Goal: Check status: Check status

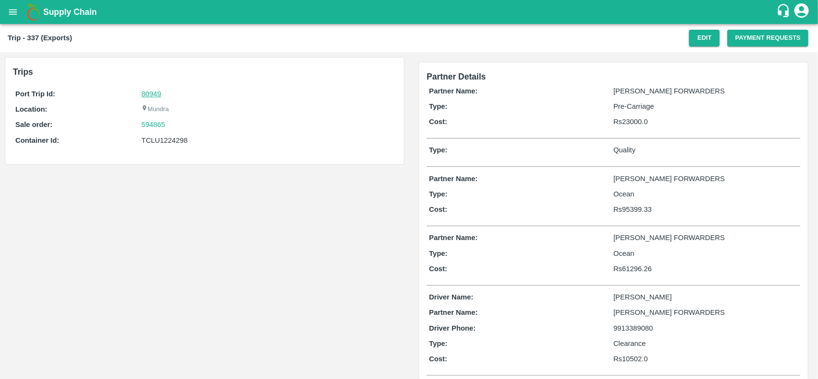
click at [157, 97] on link "80949" at bounding box center [151, 94] width 20 height 8
click at [175, 127] on div "594865" at bounding box center [267, 124] width 252 height 11
copy link
click at [175, 127] on div "594865" at bounding box center [267, 124] width 252 height 11
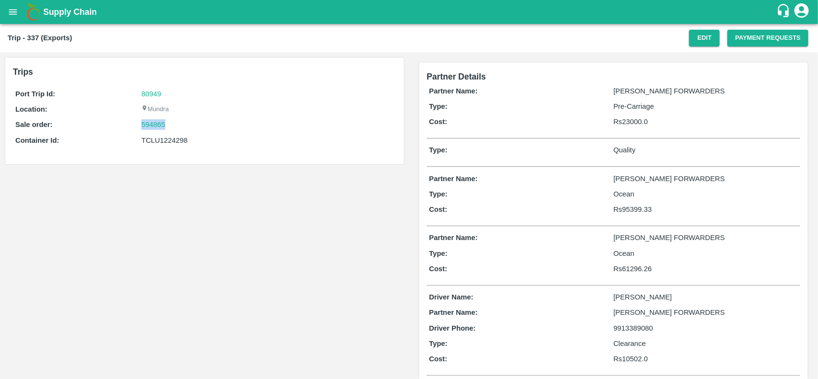
copy link "594865"
click at [175, 127] on div "594865" at bounding box center [267, 124] width 252 height 11
click at [156, 127] on link "594865" at bounding box center [153, 124] width 24 height 11
click at [150, 150] on div "Port Trip Id: 80949 Location: Mundra Sale order: 594865 Container Id: TCLU12242…" at bounding box center [204, 119] width 383 height 67
copy div "TCLU1224298"
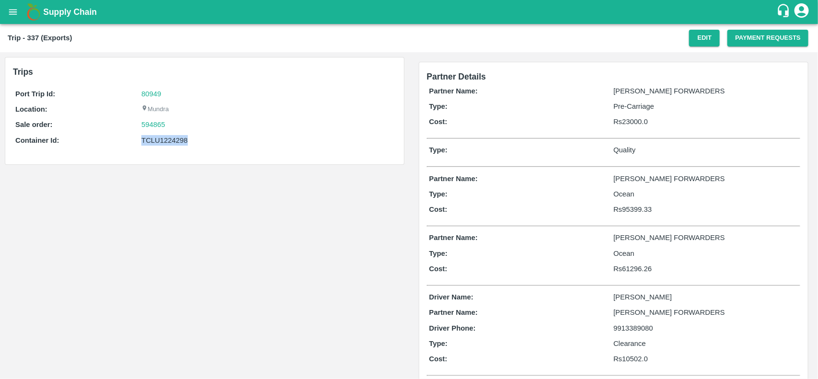
click at [150, 150] on div "Port Trip Id: 80949 Location: Mundra Sale order: 594865 Container Id: TCLU12242…" at bounding box center [204, 119] width 383 height 67
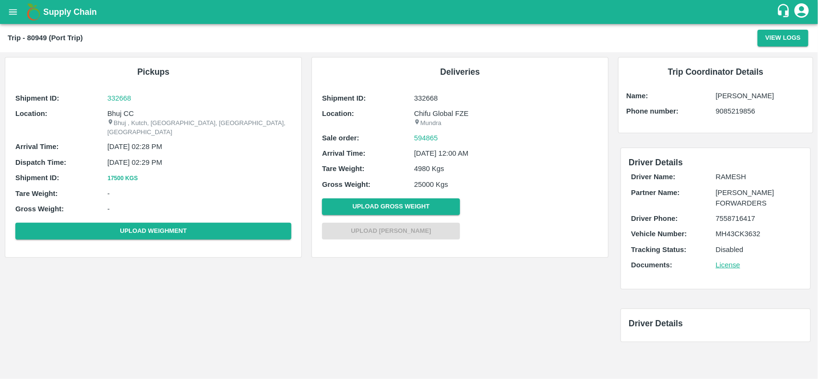
click at [116, 114] on p "Bhuj CC" at bounding box center [199, 113] width 184 height 11
copy p "Bhuj"
copy p "Bhuj CC"
click at [116, 114] on p "Bhuj CC" at bounding box center [199, 113] width 184 height 11
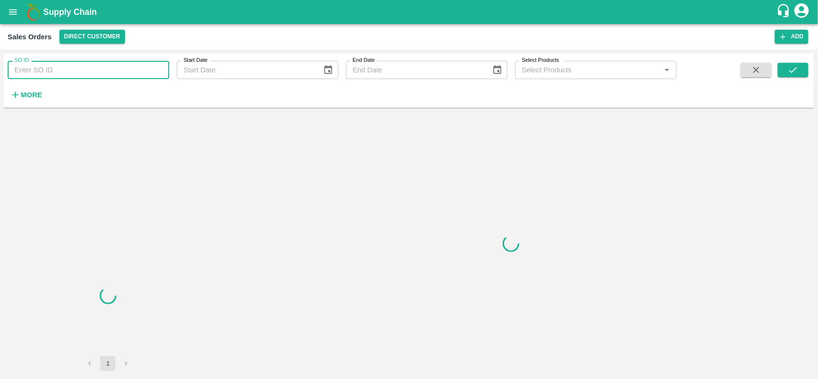
click at [78, 68] on input "SO ID" at bounding box center [88, 70] width 161 height 18
paste input "594865"
click at [78, 68] on input "594865" at bounding box center [88, 70] width 161 height 18
type input "594865"
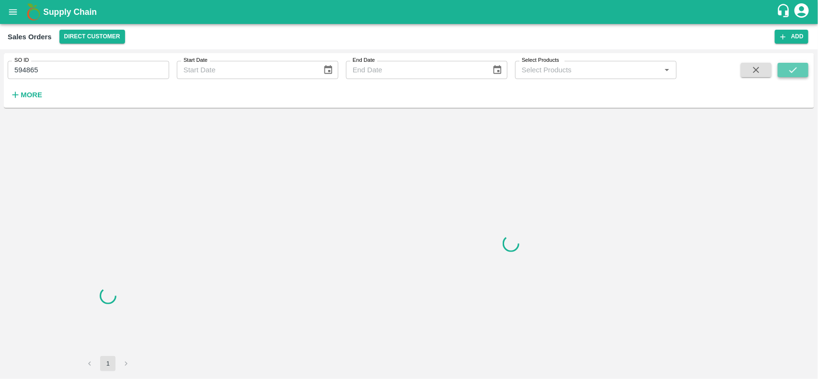
click at [792, 69] on icon "submit" at bounding box center [792, 70] width 11 height 11
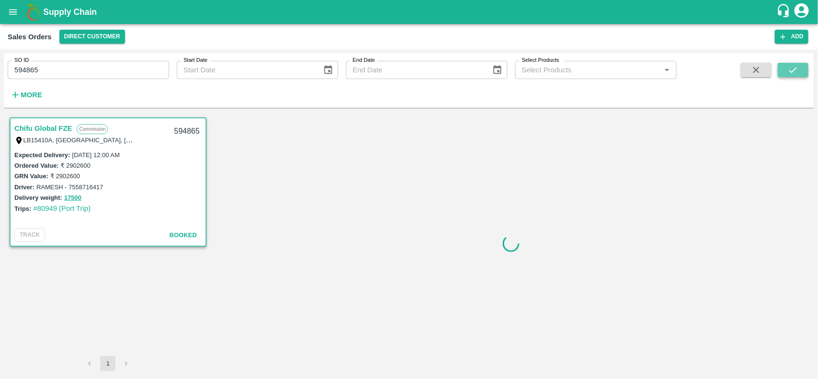
click at [792, 69] on icon "submit" at bounding box center [792, 70] width 11 height 11
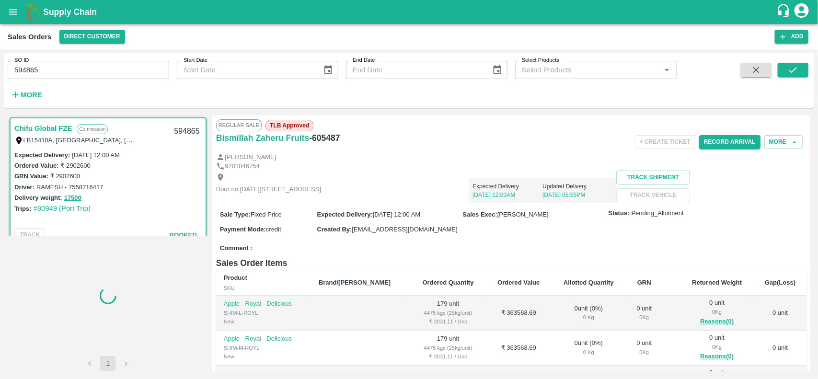
click at [101, 66] on input "594865" at bounding box center [88, 70] width 161 height 18
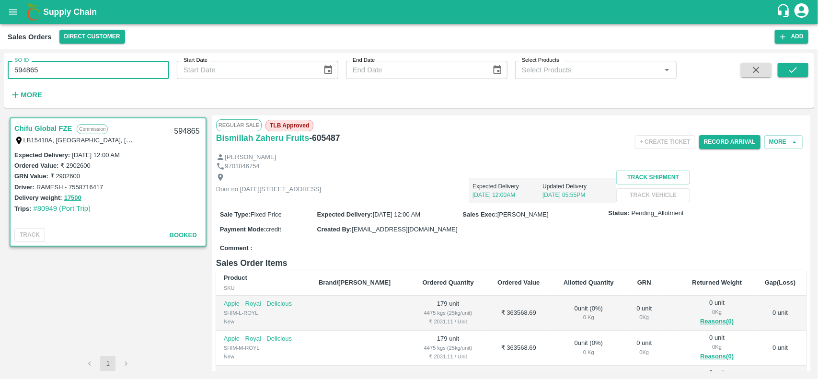
click at [101, 66] on input "594865" at bounding box center [88, 70] width 161 height 18
type input "594865"
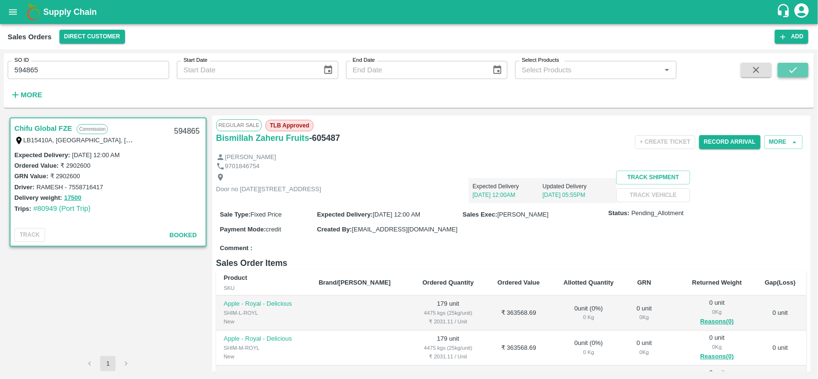
click at [800, 67] on button "submit" at bounding box center [792, 70] width 31 height 14
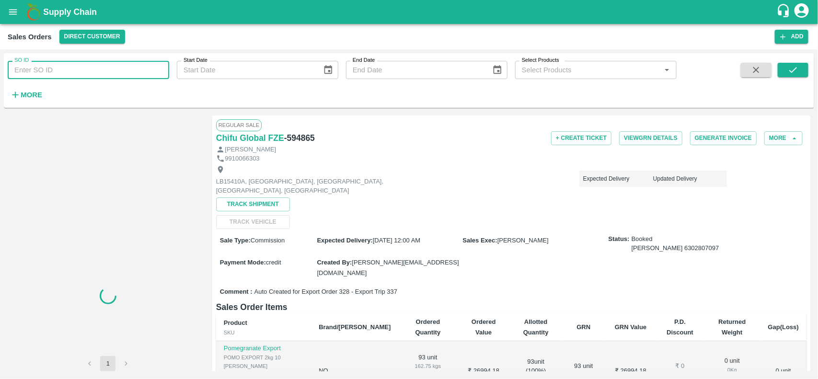
click at [96, 70] on input "SO ID" at bounding box center [88, 70] width 161 height 18
paste input "594865"
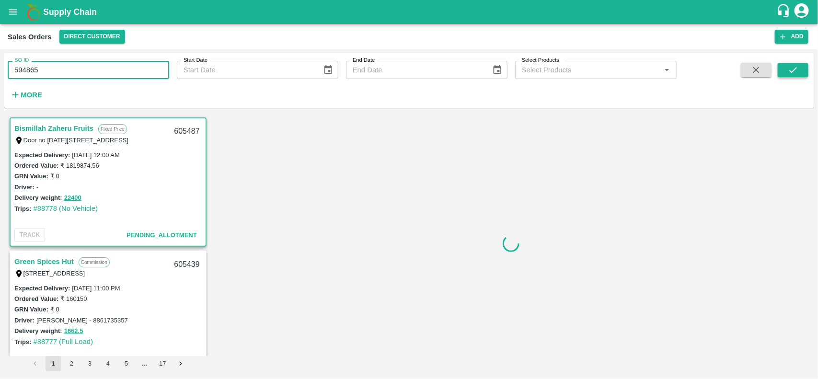
type input "594865"
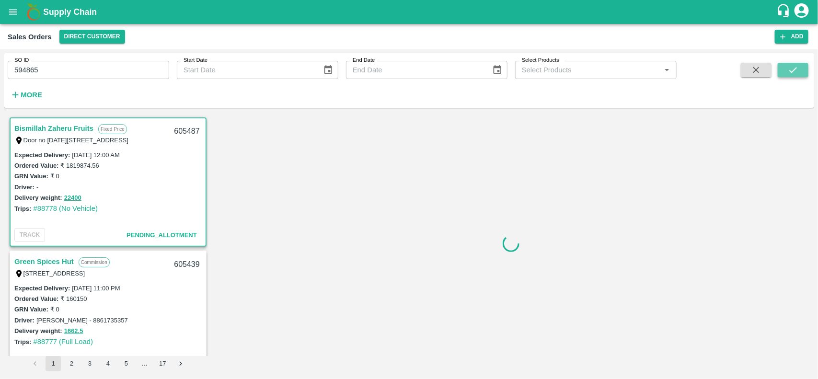
click at [795, 74] on icon "submit" at bounding box center [792, 70] width 11 height 11
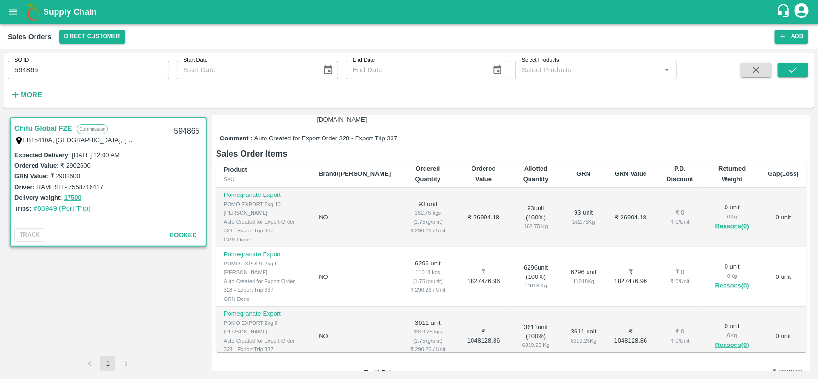
scroll to position [154, 0]
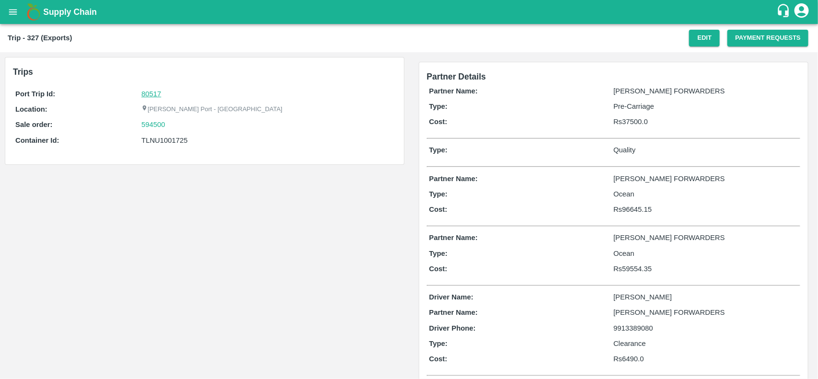
click at [150, 91] on link "80517" at bounding box center [151, 94] width 20 height 8
click at [179, 123] on div "594500" at bounding box center [267, 124] width 252 height 11
copy link
click at [179, 123] on div "594500" at bounding box center [267, 124] width 252 height 11
copy link "594500"
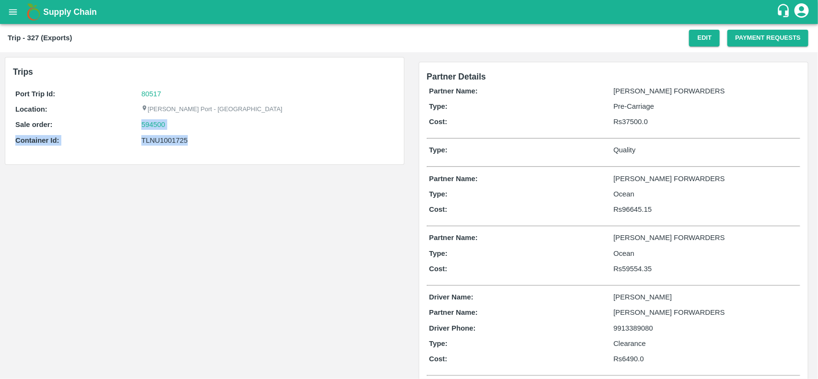
drag, startPoint x: 179, startPoint y: 123, endPoint x: 148, endPoint y: 132, distance: 32.6
click at [148, 132] on div "Port Trip Id: 80517 Location: [PERSON_NAME][GEOGRAPHIC_DATA] - Nhava Sheva Sale…" at bounding box center [204, 119] width 383 height 67
click at [150, 128] on link "594500" at bounding box center [153, 124] width 24 height 11
click at [156, 144] on div "TLNU1001725" at bounding box center [267, 140] width 252 height 11
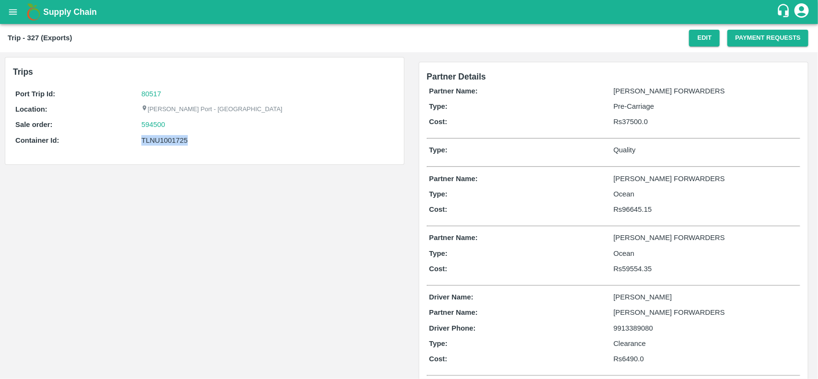
click at [156, 144] on div "TLNU1001725" at bounding box center [267, 140] width 252 height 11
click at [172, 144] on div "TLNU1001725" at bounding box center [267, 140] width 252 height 11
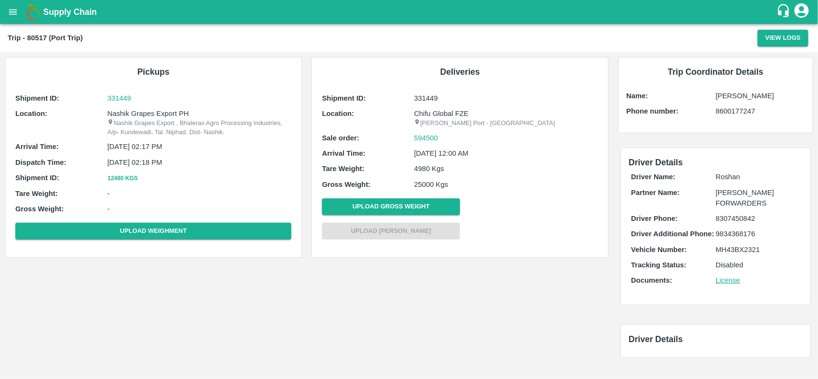
click at [120, 115] on p "Nashik Grapes Export PH" at bounding box center [199, 113] width 184 height 11
copy p "Nashik"
click at [120, 115] on p "Nashik Grapes Export PH" at bounding box center [199, 113] width 184 height 11
copy p "Nashik Grapes Export PH"
click at [120, 115] on p "Nashik Grapes Export PH" at bounding box center [199, 113] width 184 height 11
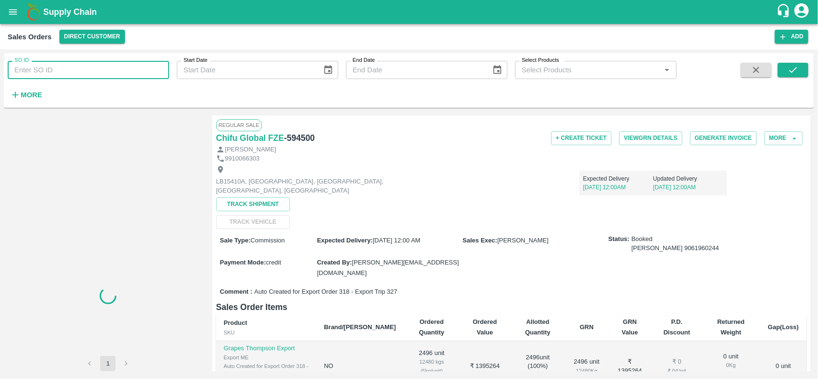
click at [105, 70] on input "SO ID" at bounding box center [88, 70] width 161 height 18
paste input "594500"
click at [105, 70] on input "594500" at bounding box center [88, 70] width 161 height 18
type input "594500"
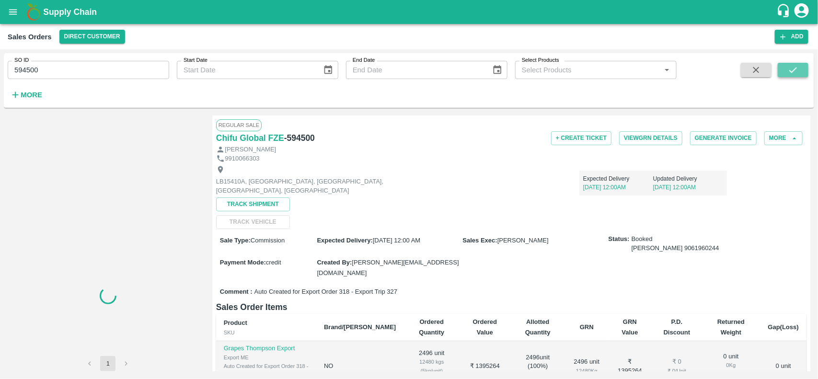
click at [789, 73] on icon "submit" at bounding box center [792, 70] width 11 height 11
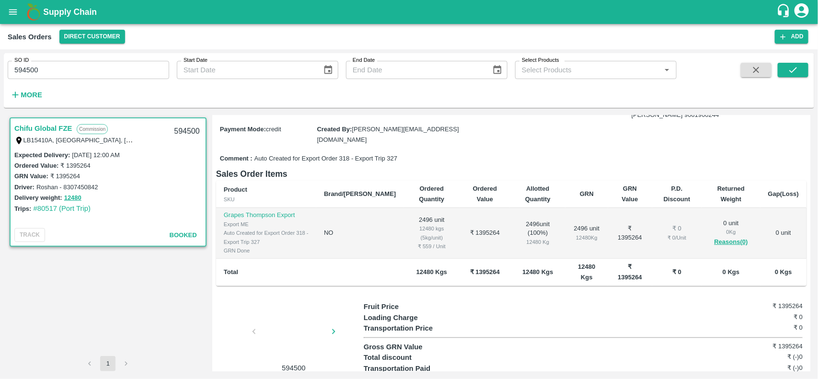
scroll to position [149, 0]
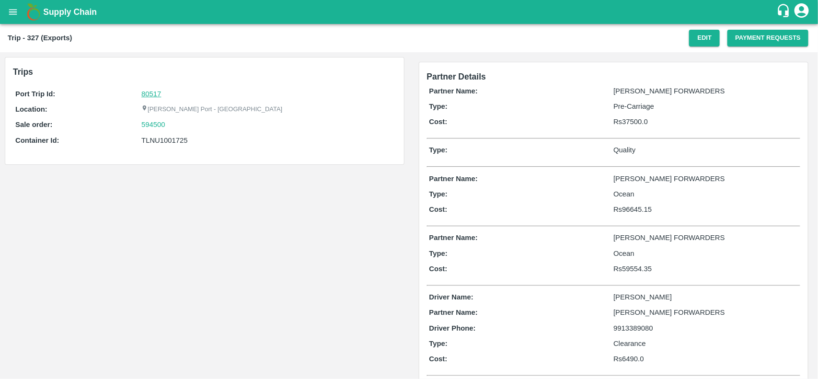
click at [146, 91] on link "80517" at bounding box center [151, 94] width 20 height 8
click at [171, 123] on div "594500" at bounding box center [267, 124] width 252 height 11
copy link "594500"
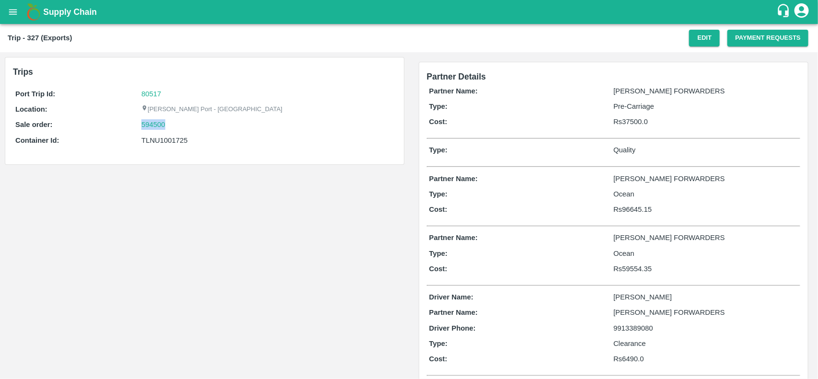
click at [171, 123] on div "594500" at bounding box center [267, 124] width 252 height 11
click at [149, 123] on link "594500" at bounding box center [153, 124] width 24 height 11
click at [164, 139] on div "TLNU1001725" at bounding box center [267, 140] width 252 height 11
copy div "TLNU1001725"
click at [164, 139] on div "TLNU1001725" at bounding box center [267, 140] width 252 height 11
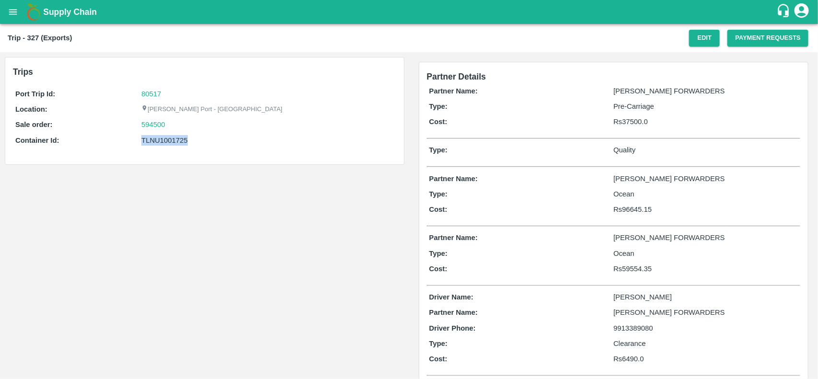
copy div "TLNU1001725"
click at [164, 139] on div "TLNU1001725" at bounding box center [267, 140] width 252 height 11
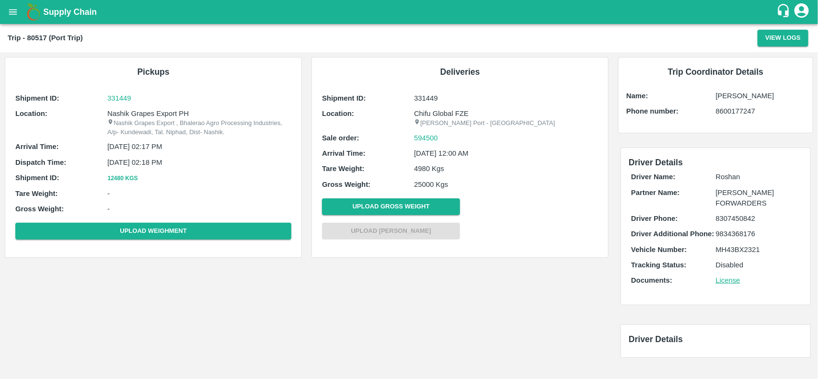
click at [149, 112] on p "Nashik Grapes Export PH" at bounding box center [199, 113] width 184 height 11
copy p "Grapes"
click at [149, 112] on p "Nashik Grapes Export PH" at bounding box center [199, 113] width 184 height 11
copy p "Nashik Grapes Export PH"
click at [149, 112] on p "Nashik Grapes Export PH" at bounding box center [199, 113] width 184 height 11
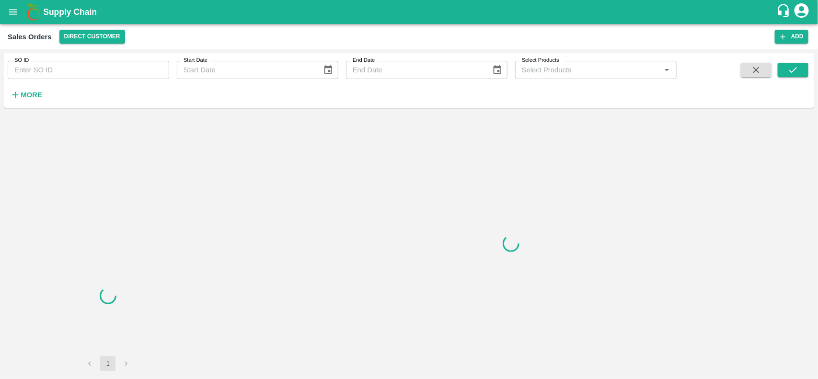
click at [49, 63] on input "SO ID" at bounding box center [88, 70] width 161 height 18
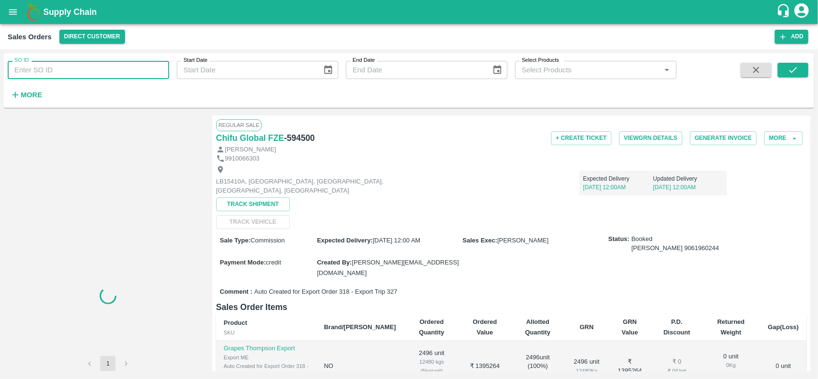
click at [49, 63] on input "SO ID" at bounding box center [88, 70] width 161 height 18
paste input "594500"
click at [49, 63] on input "594500" at bounding box center [88, 70] width 161 height 18
type input "594500"
drag, startPoint x: 788, startPoint y: 80, endPoint x: 792, endPoint y: 61, distance: 19.5
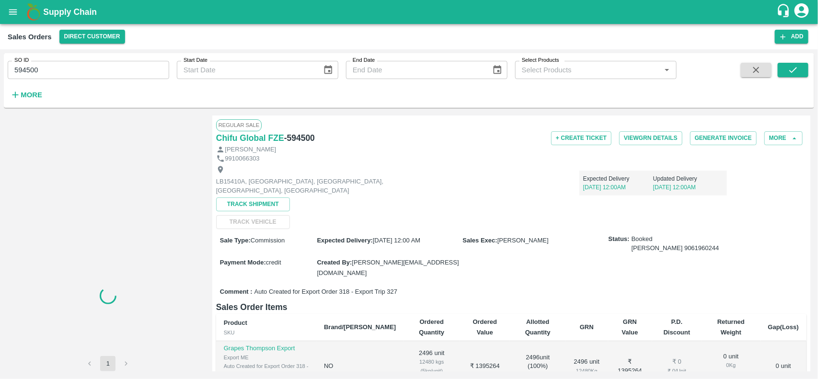
click at [792, 61] on div "SO ID 594500 SO ID Start Date Start Date End Date End Date Select Products Sele…" at bounding box center [409, 80] width 810 height 47
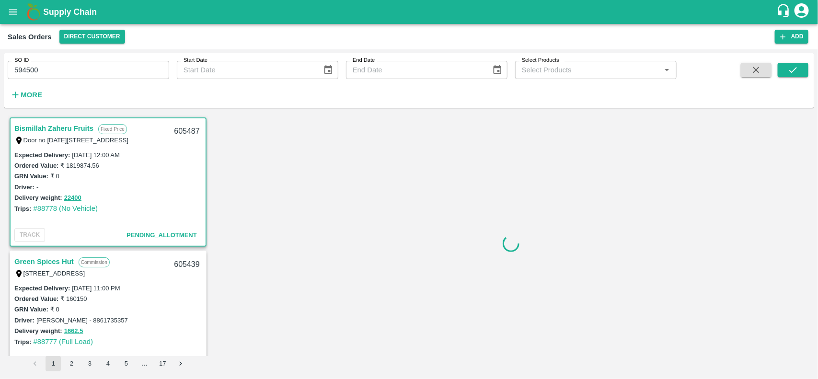
click at [792, 61] on div "SO ID 594500 SO ID Start Date Start Date End Date End Date Select Products Sele…" at bounding box center [409, 80] width 810 height 47
click at [792, 63] on button "submit" at bounding box center [792, 70] width 31 height 14
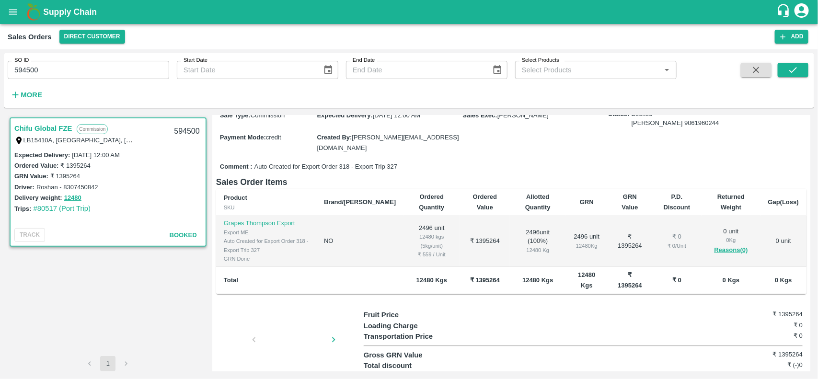
scroll to position [149, 0]
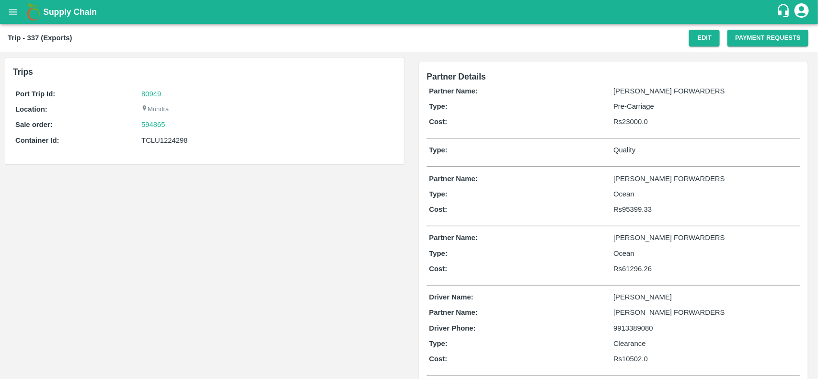
click at [150, 94] on link "80949" at bounding box center [151, 94] width 20 height 8
click at [171, 125] on div "594865" at bounding box center [267, 124] width 252 height 11
copy link
click at [171, 125] on div "594865" at bounding box center [267, 124] width 252 height 11
copy link "594865"
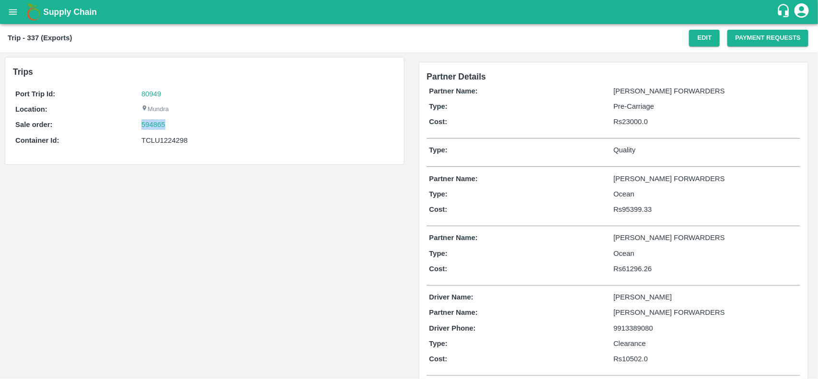
click at [171, 125] on div "594865" at bounding box center [267, 124] width 252 height 11
click at [156, 123] on link "594865" at bounding box center [153, 124] width 24 height 11
click at [160, 136] on div "TCLU1224298" at bounding box center [267, 140] width 252 height 11
copy div "TCLU1224298"
click at [160, 136] on div "TCLU1224298" at bounding box center [267, 140] width 252 height 11
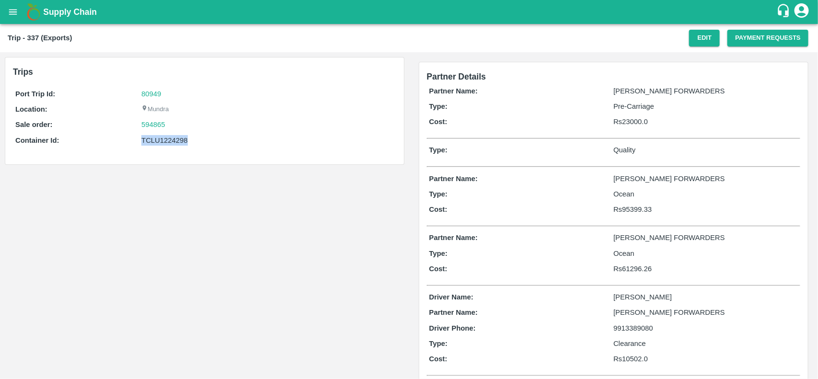
click at [164, 143] on div "TCLU1224298" at bounding box center [267, 140] width 252 height 11
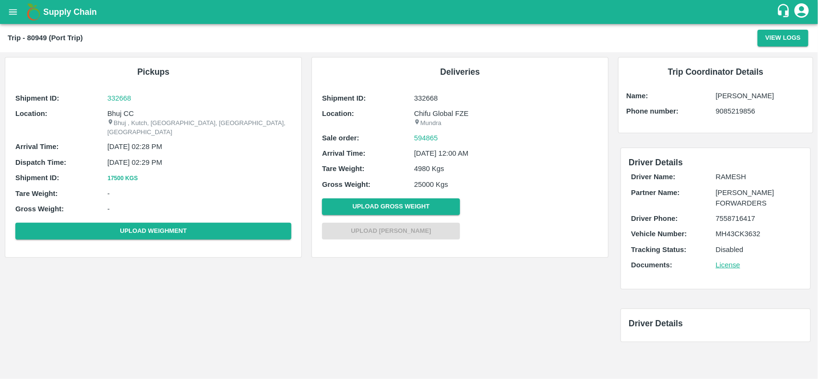
click at [109, 120] on icon at bounding box center [110, 122] width 6 height 6
click at [113, 118] on p "Bhuj CC" at bounding box center [199, 113] width 184 height 11
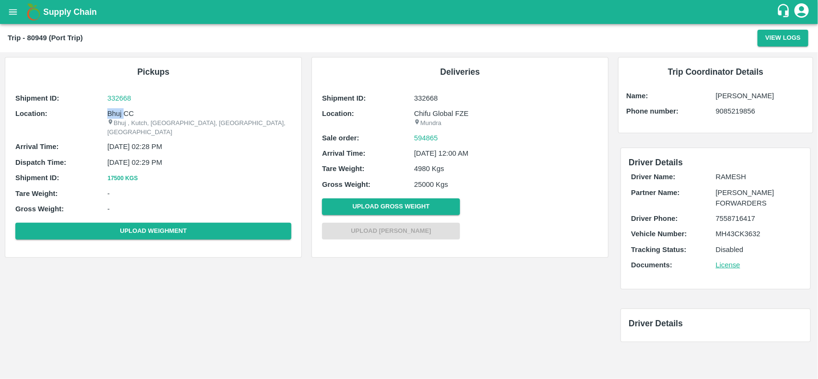
copy p "Bhuj"
copy p "Bhuj CC"
click at [113, 118] on p "Bhuj CC" at bounding box center [199, 113] width 184 height 11
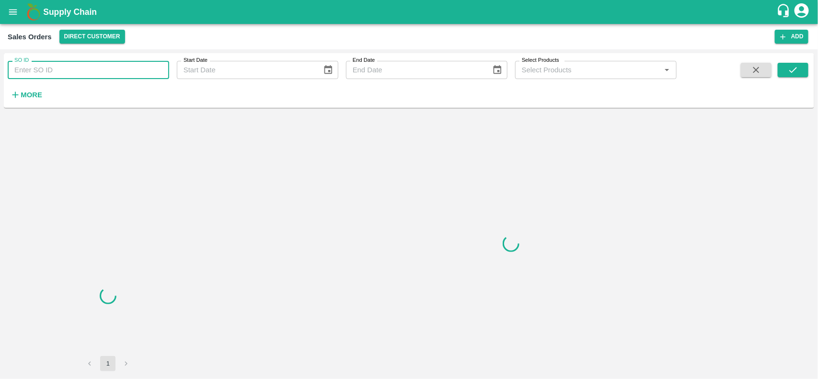
click at [60, 69] on input "SO ID" at bounding box center [88, 70] width 161 height 18
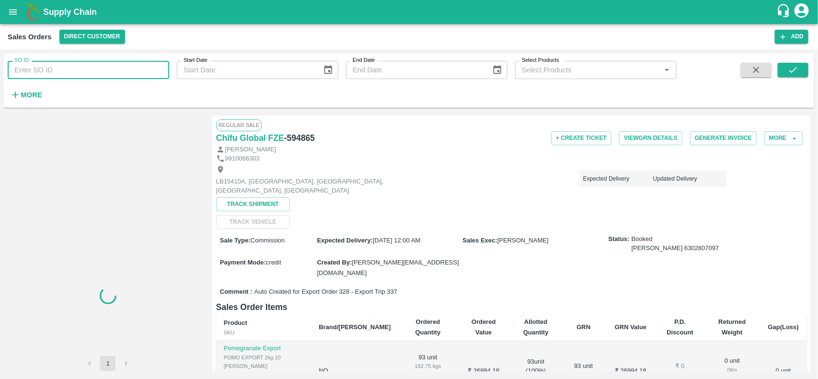
click at [60, 69] on input "SO ID" at bounding box center [88, 70] width 161 height 18
paste input "594865"
click at [60, 69] on input "594865" at bounding box center [88, 70] width 161 height 18
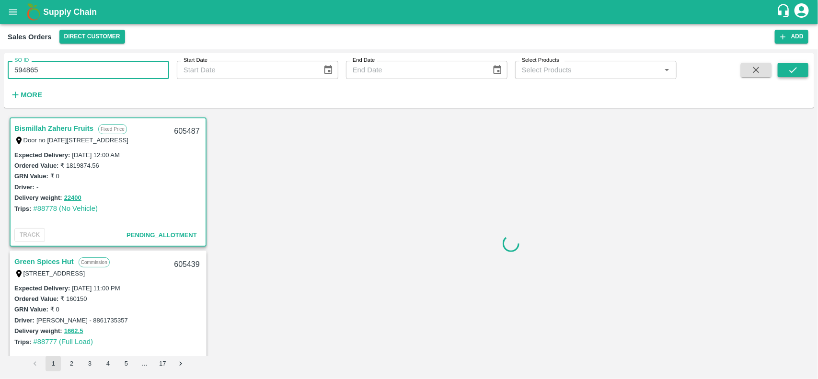
type input "594865"
click at [797, 63] on button "submit" at bounding box center [792, 70] width 31 height 14
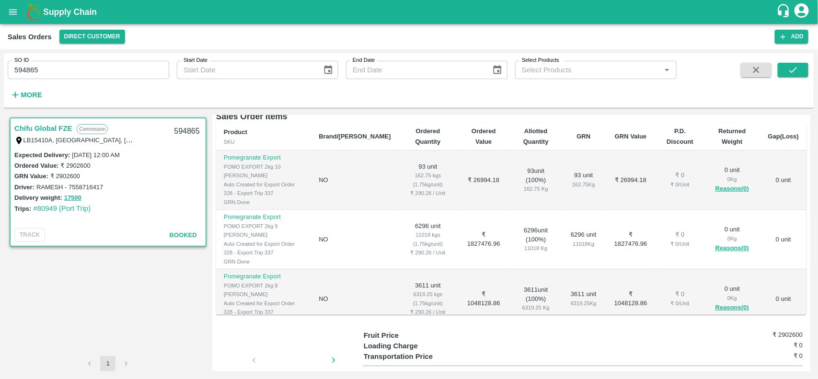
scroll to position [15, 0]
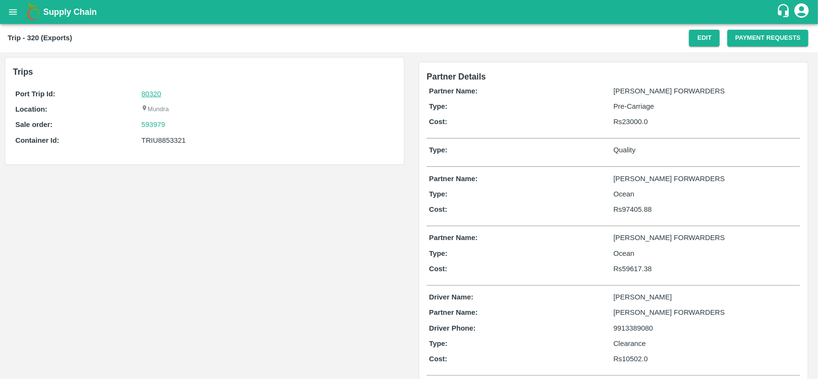
click at [154, 91] on link "80320" at bounding box center [151, 94] width 20 height 8
click at [171, 125] on div "593979" at bounding box center [267, 124] width 252 height 11
copy link "593979"
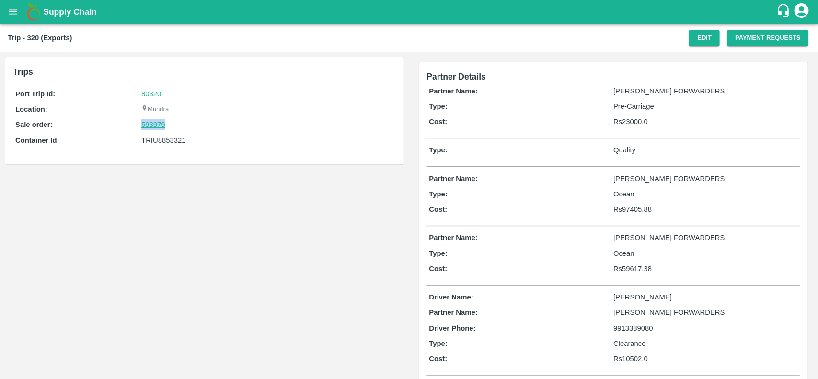
click at [152, 124] on link "593979" at bounding box center [153, 124] width 24 height 11
click at [160, 137] on div "TRIU8853321" at bounding box center [267, 140] width 252 height 11
copy div "TRIU8853321"
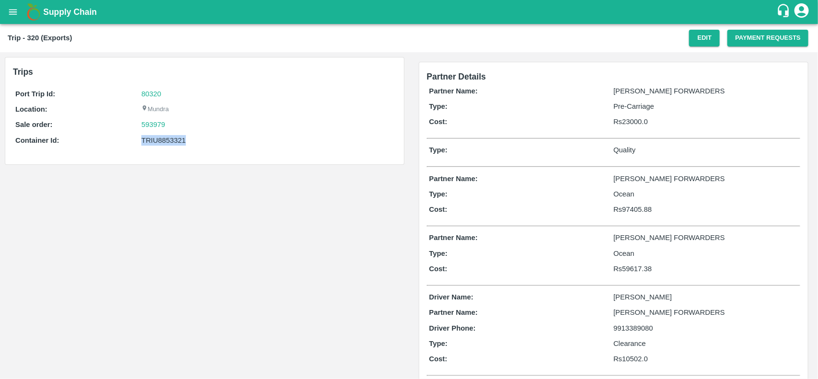
click at [149, 144] on div "TRIU8853321" at bounding box center [267, 140] width 252 height 11
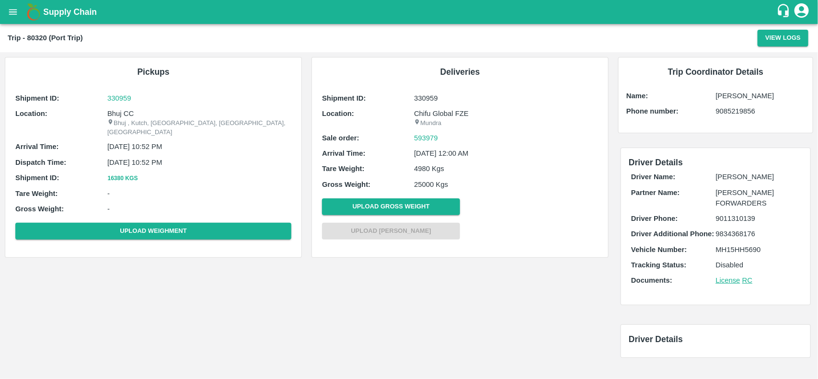
click at [108, 109] on p "Bhuj CC" at bounding box center [199, 113] width 184 height 11
copy p "Bhuj"
copy p "Bhuj CC"
click at [108, 109] on p "Bhuj CC" at bounding box center [199, 113] width 184 height 11
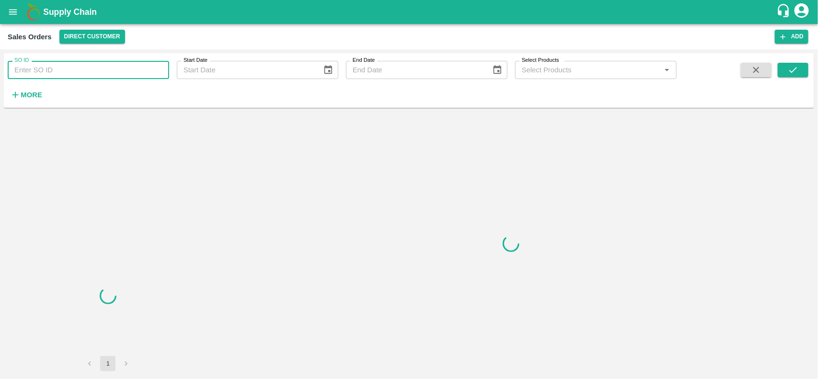
click at [73, 68] on input "SO ID" at bounding box center [88, 70] width 161 height 18
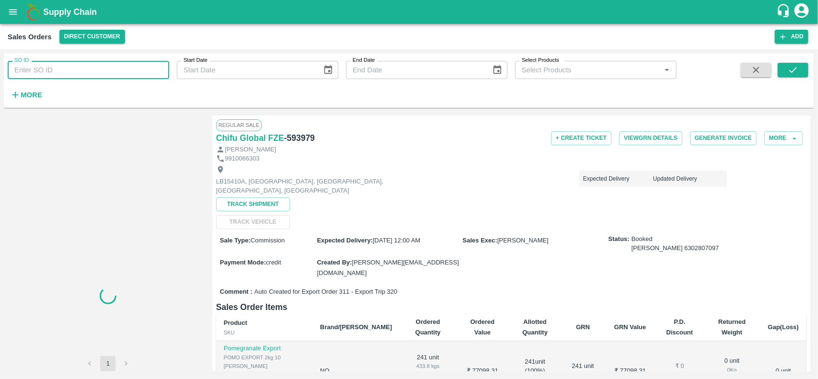
paste input "593979"
click at [73, 68] on input "593979" at bounding box center [88, 70] width 161 height 18
type input "593979"
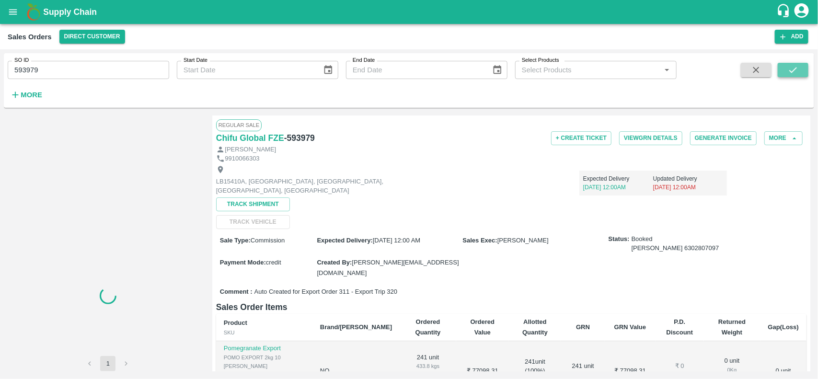
click at [795, 68] on icon "submit" at bounding box center [792, 70] width 11 height 11
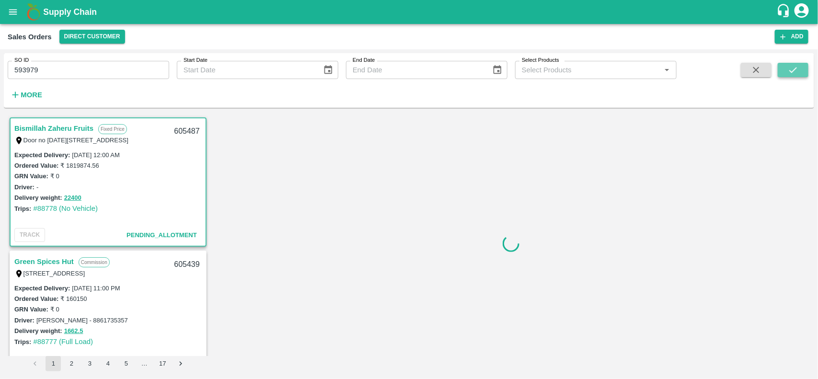
click at [795, 68] on icon "submit" at bounding box center [792, 70] width 11 height 11
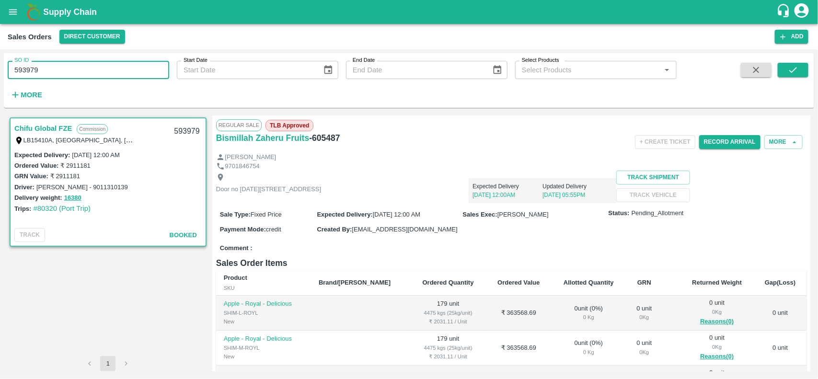
click at [111, 68] on input "593979" at bounding box center [88, 70] width 161 height 18
type input "593979"
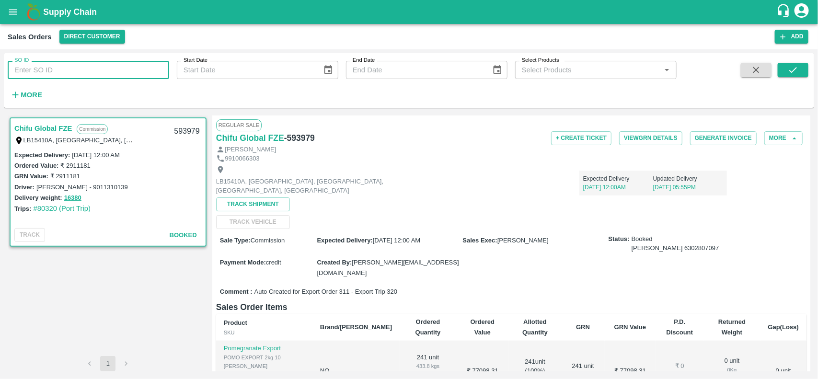
paste input "text"
type input "593979"
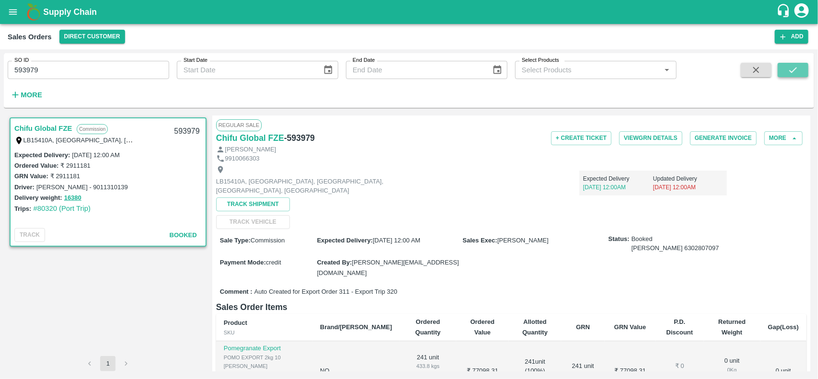
click at [785, 70] on button "submit" at bounding box center [792, 70] width 31 height 14
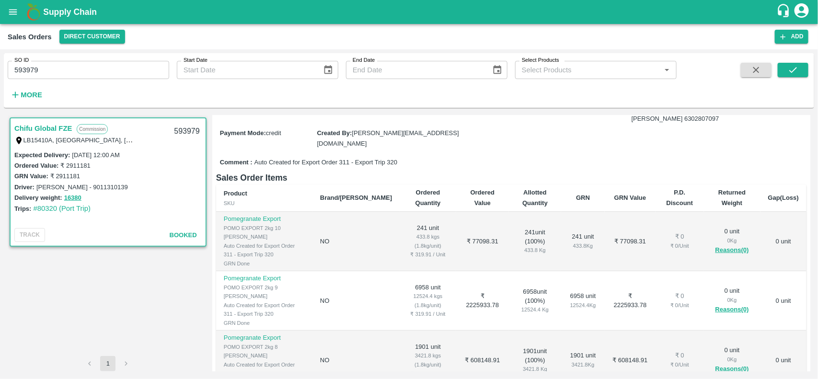
scroll to position [15, 0]
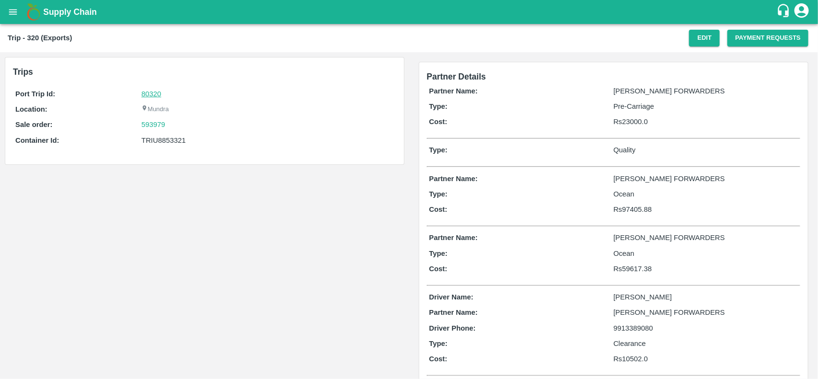
click at [155, 91] on link "80320" at bounding box center [151, 94] width 20 height 8
click at [168, 125] on div "593979" at bounding box center [267, 124] width 252 height 11
copy link "593979"
click at [168, 125] on div "593979" at bounding box center [267, 124] width 252 height 11
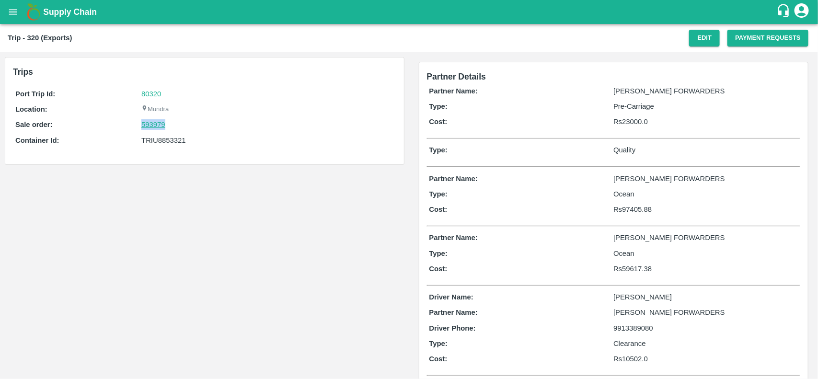
click at [152, 124] on link "593979" at bounding box center [153, 124] width 24 height 11
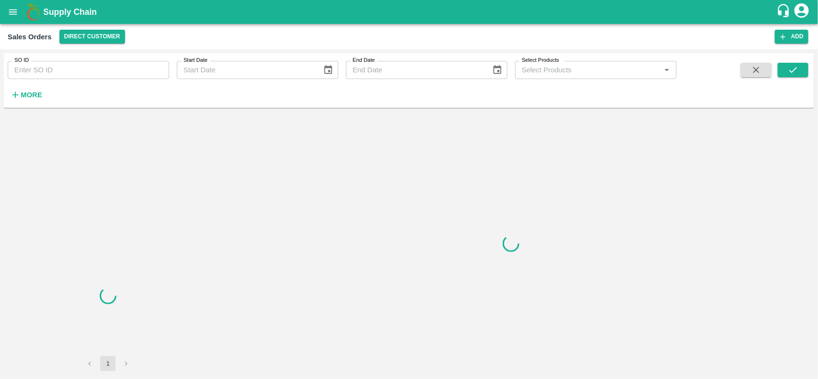
click at [60, 64] on input "SO ID" at bounding box center [88, 70] width 161 height 18
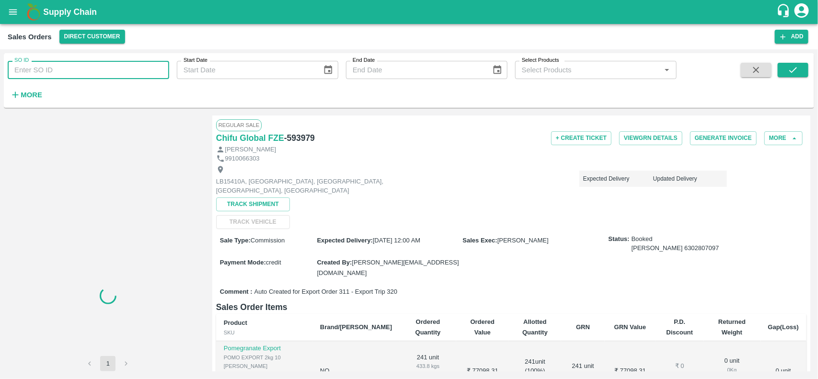
click at [60, 64] on input "SO ID" at bounding box center [88, 70] width 161 height 18
paste input "593979"
click at [60, 64] on input "593979" at bounding box center [88, 70] width 161 height 18
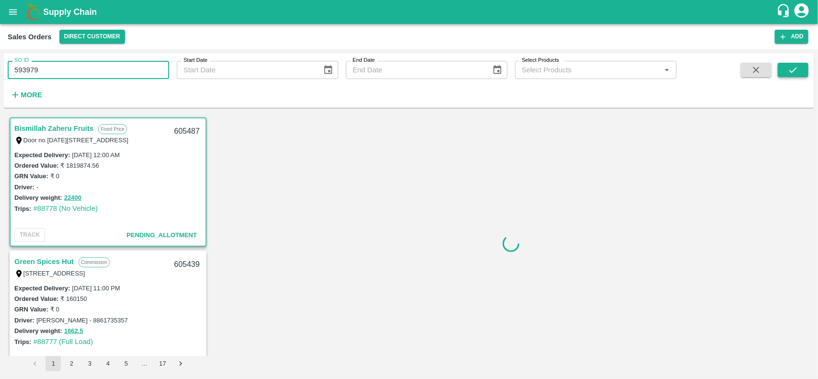
type input "593979"
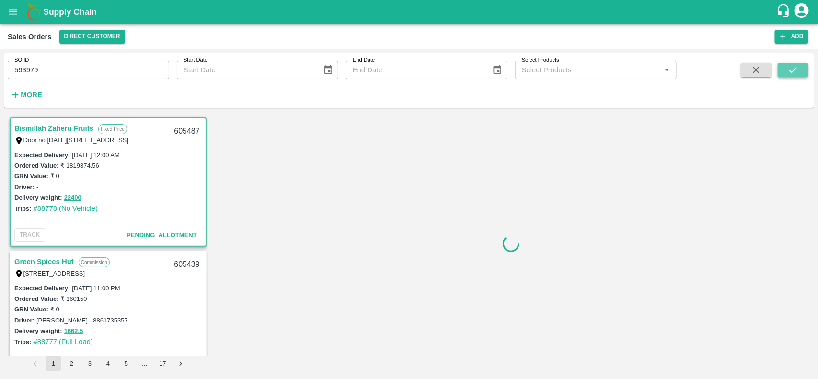
click at [791, 65] on icon "submit" at bounding box center [792, 70] width 11 height 11
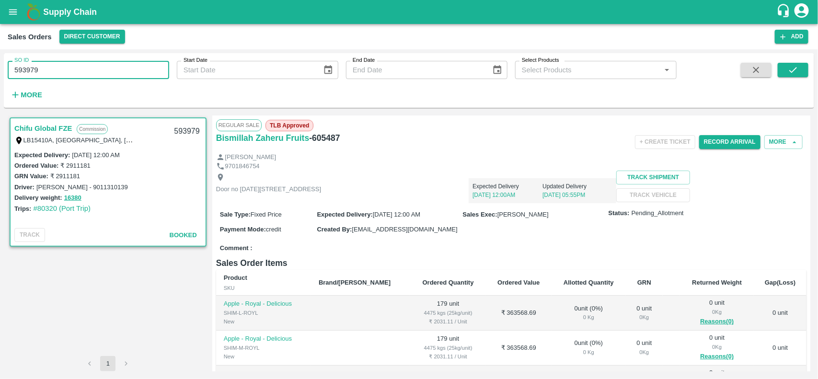
click at [133, 67] on input "593979" at bounding box center [88, 70] width 161 height 18
paste input "text"
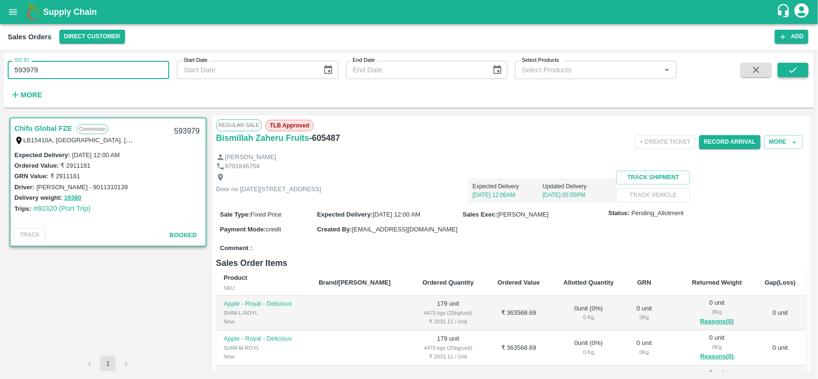
click at [797, 71] on icon "submit" at bounding box center [792, 70] width 11 height 11
click at [58, 78] on input "593979" at bounding box center [88, 70] width 161 height 18
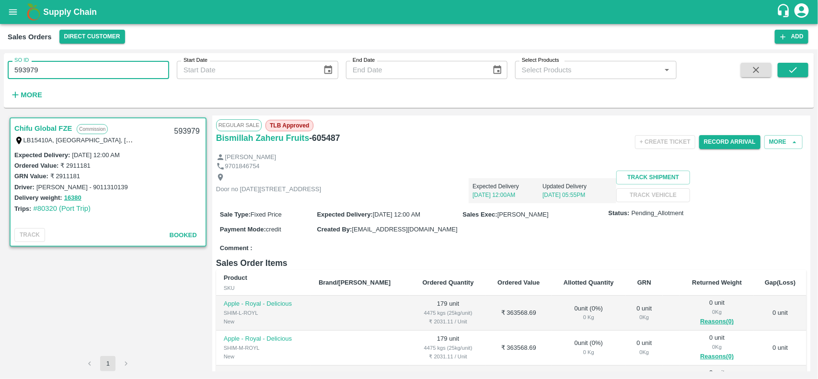
click at [58, 78] on input "593979" at bounding box center [88, 70] width 161 height 18
type input "593979"
paste input "text"
type input "593979"
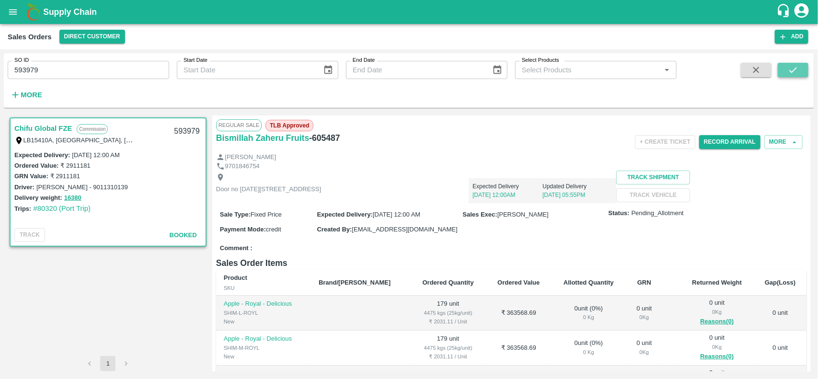
click at [789, 70] on icon "submit" at bounding box center [793, 70] width 8 height 6
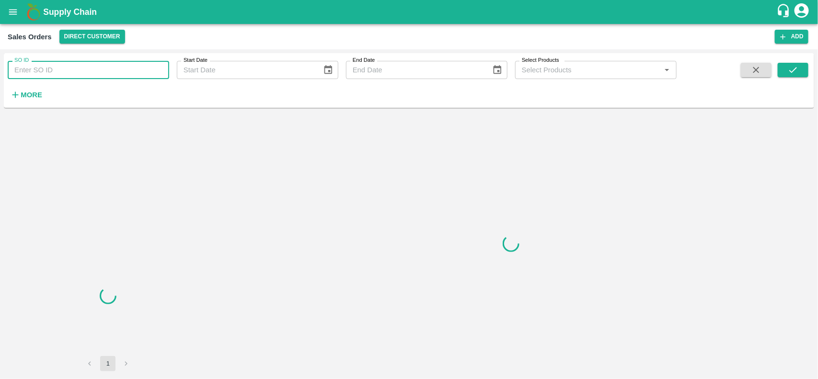
click at [86, 75] on input "SO ID" at bounding box center [88, 70] width 161 height 18
paste input "593979"
click at [86, 75] on input "593979" at bounding box center [88, 70] width 161 height 18
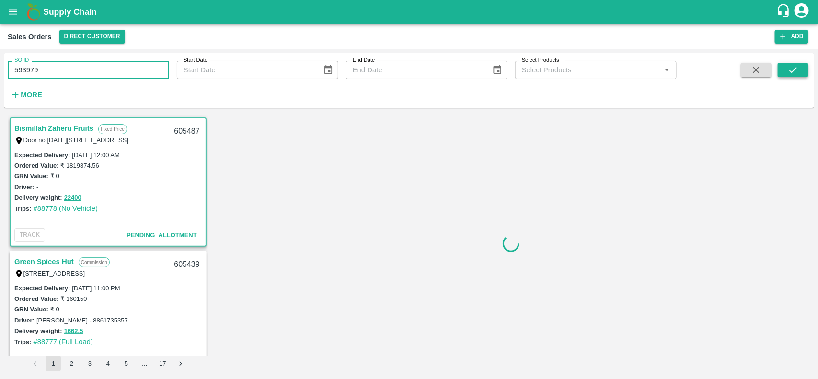
type input "593979"
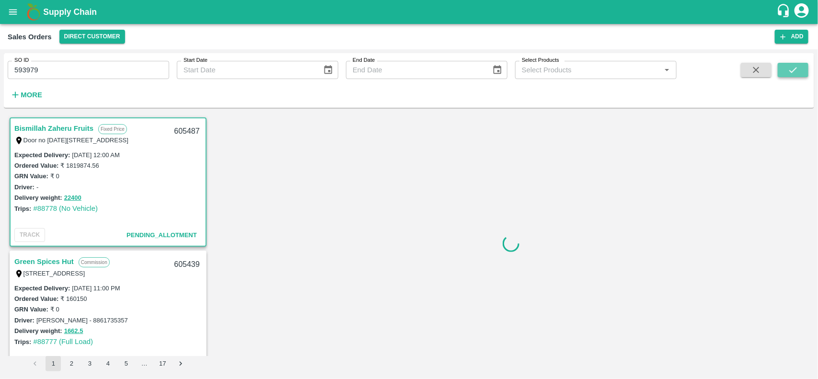
click at [792, 68] on icon "submit" at bounding box center [792, 70] width 11 height 11
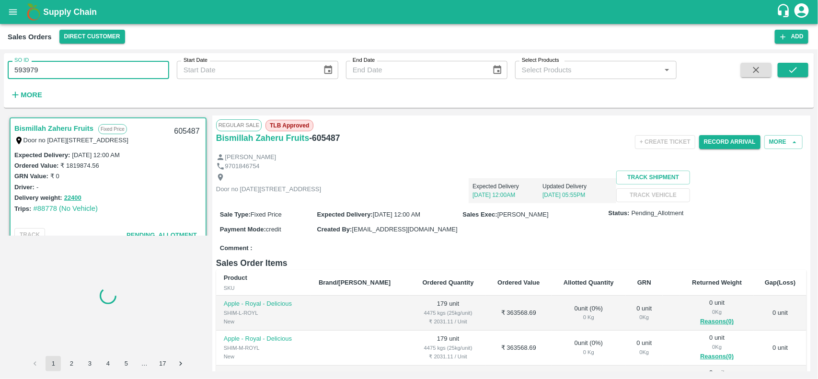
click at [113, 71] on input "593979" at bounding box center [88, 70] width 161 height 18
paste input "593979"
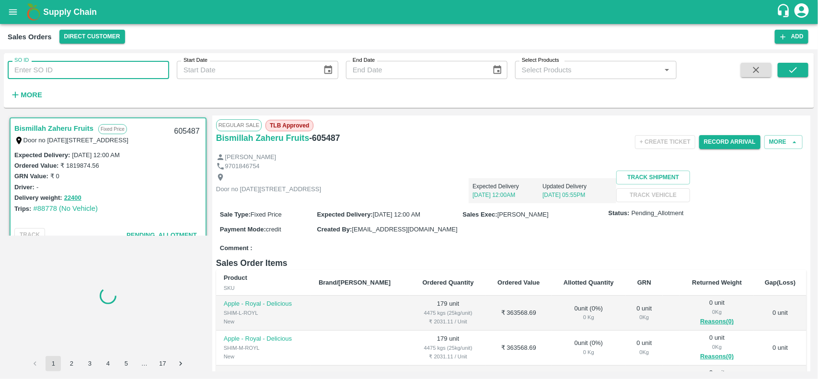
type input "593979"
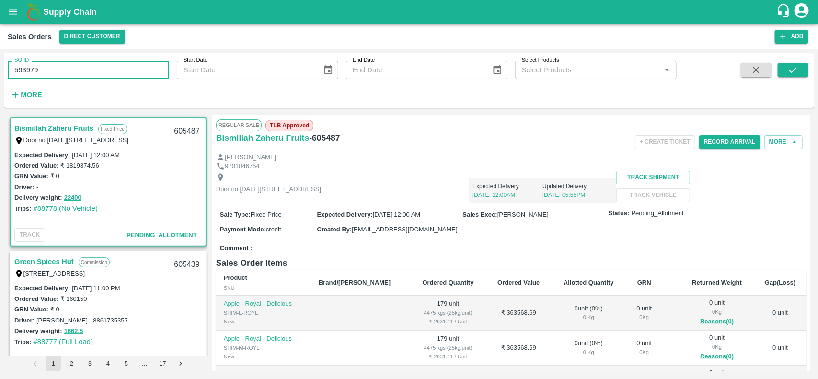
scroll to position [1, 0]
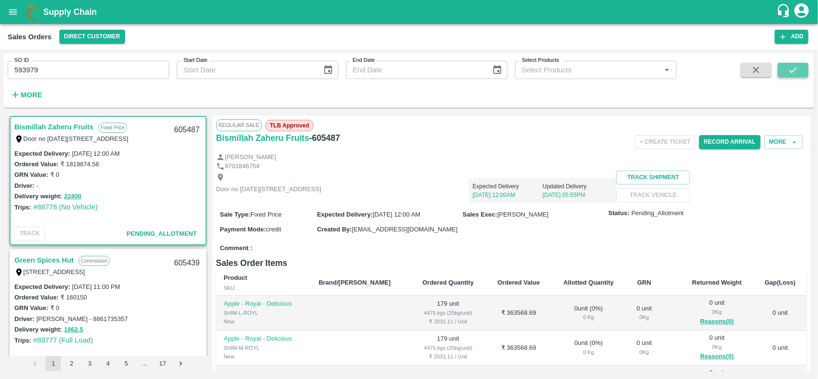
click at [789, 65] on icon "submit" at bounding box center [792, 70] width 11 height 11
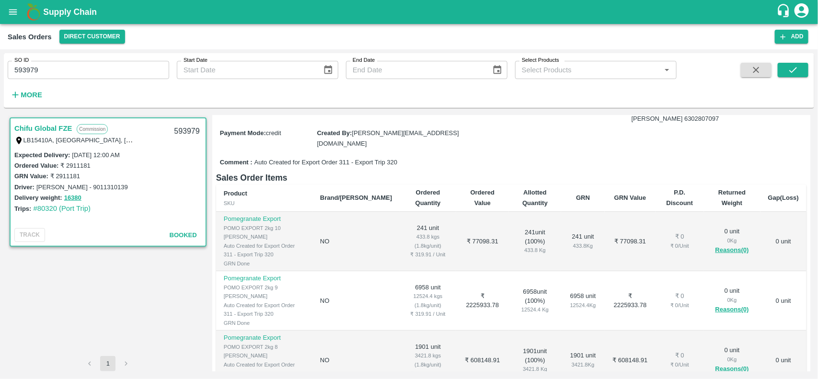
scroll to position [130, 0]
